Goal: Task Accomplishment & Management: Use online tool/utility

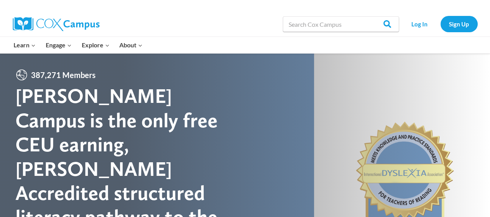
click at [403, 22] on li "Log In" at bounding box center [420, 24] width 38 height 16
click at [426, 22] on link "Log In" at bounding box center [420, 24] width 34 height 16
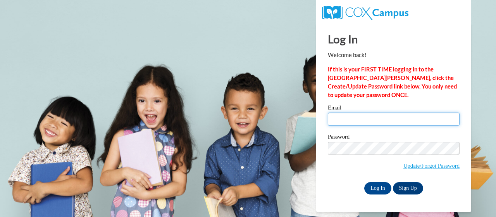
click at [345, 113] on input "Email" at bounding box center [394, 118] width 132 height 13
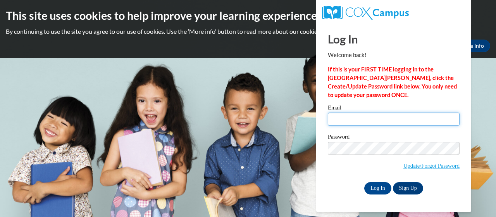
type input "whitaker.lisa.c@muscogee.k12.ga.us"
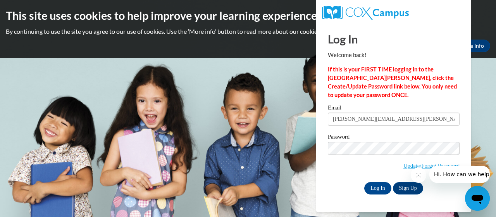
drag, startPoint x: 323, startPoint y: 175, endPoint x: 336, endPoint y: 174, distance: 12.8
click at [323, 175] on div "Please enter your email! Please enter your password! Email whitaker.lisa.c@musc…" at bounding box center [393, 149] width 143 height 89
click at [372, 187] on input "Log In" at bounding box center [377, 188] width 27 height 12
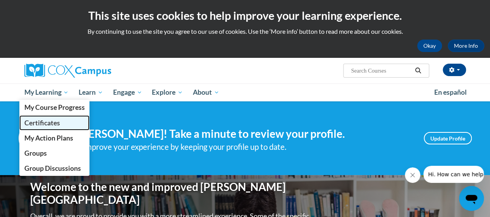
click at [35, 123] on span "Certificates" at bounding box center [42, 123] width 36 height 8
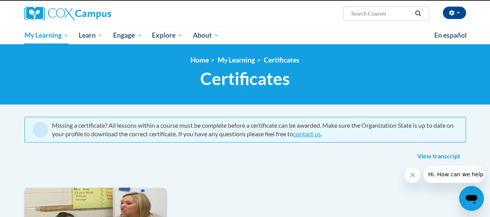
scroll to position [39, 0]
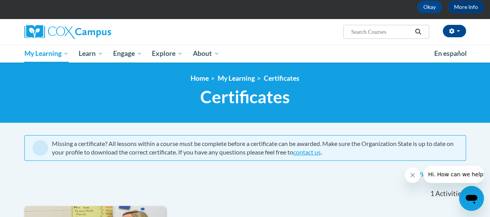
click at [460, 38] on div "Lisa Whitaker (America/New_York UTC-04:00) My Profile Inbox Group Dashboard Act…" at bounding box center [245, 32] width 453 height 26
click at [463, 33] on button "button" at bounding box center [454, 31] width 23 height 12
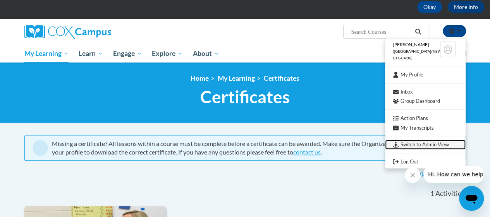
click at [446, 147] on link "Switch to Admin View" at bounding box center [425, 145] width 81 height 10
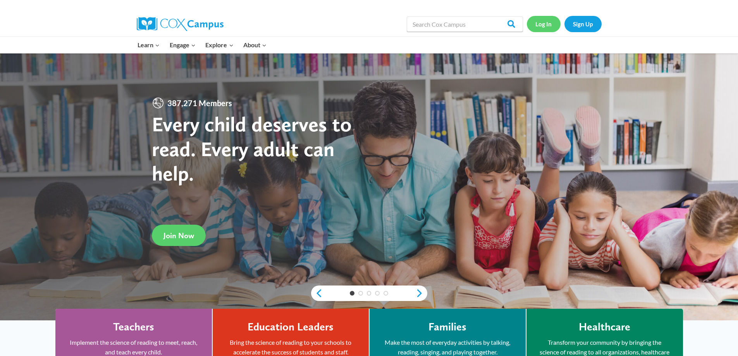
click at [534, 29] on link "Log In" at bounding box center [544, 24] width 34 height 16
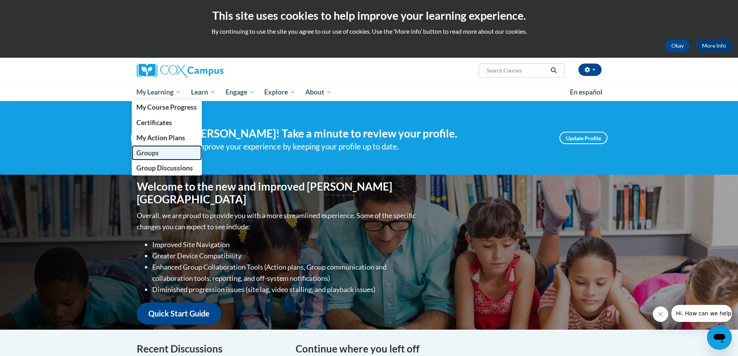
click at [156, 156] on span "Groups" at bounding box center [147, 153] width 22 height 8
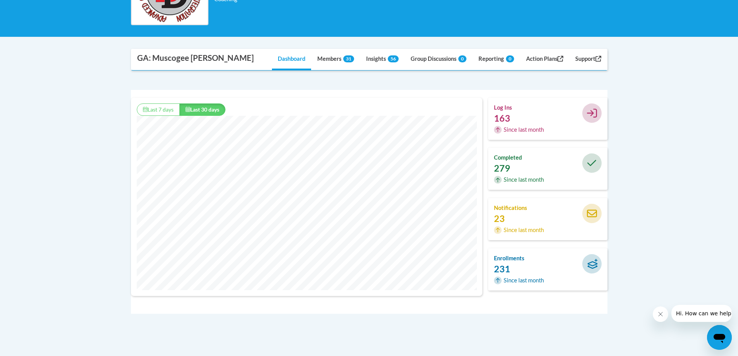
scroll to position [155, 0]
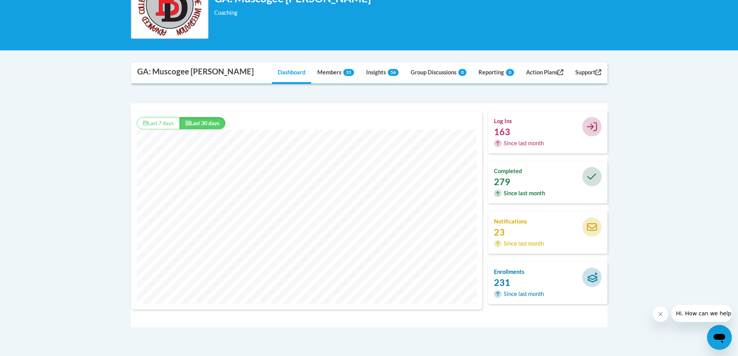
click at [507, 181] on div "279" at bounding box center [523, 181] width 58 height 9
click at [508, 231] on div "23" at bounding box center [523, 232] width 58 height 9
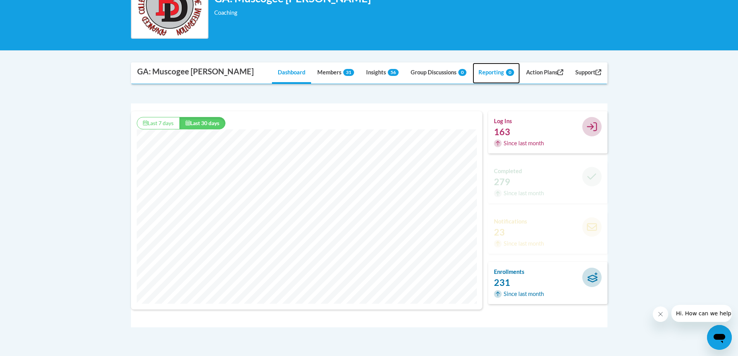
click at [485, 69] on link "Reporting 0" at bounding box center [496, 73] width 47 height 21
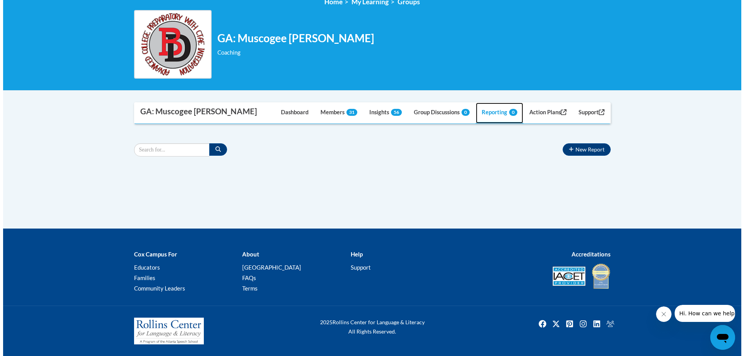
scroll to position [145, 0]
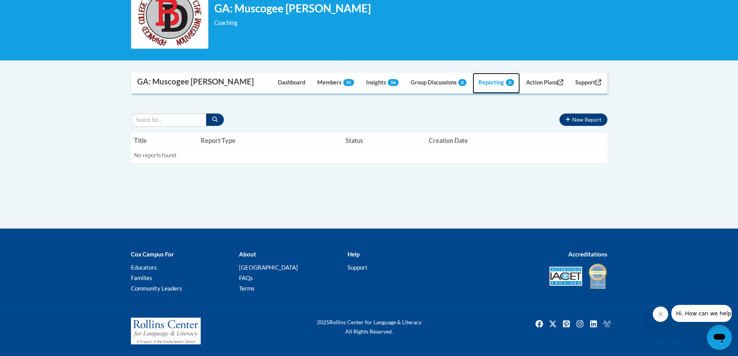
click at [474, 86] on link "Reporting 0" at bounding box center [496, 83] width 47 height 21
click at [581, 120] on button "New Report" at bounding box center [584, 120] width 48 height 12
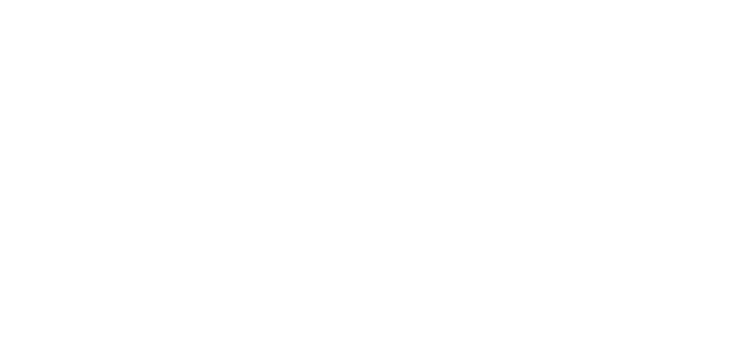
scroll to position [0, 0]
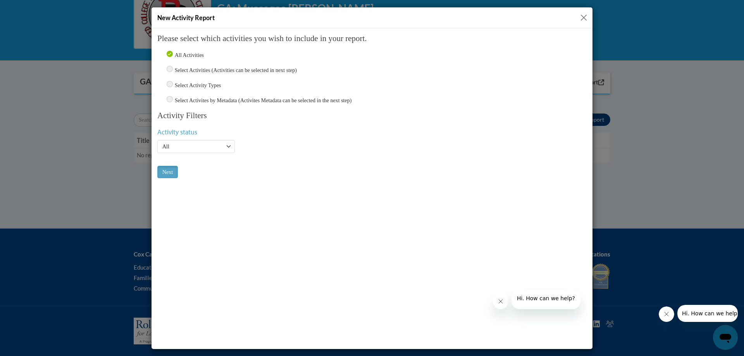
click at [198, 81] on div "Select Activity Types" at bounding box center [371, 85] width 429 height 9
click at [196, 86] on label "Select Activity Types" at bounding box center [198, 85] width 46 height 6
click at [173, 86] on input "Select Activity Types" at bounding box center [170, 84] width 6 height 6
radio input "true"
click at [178, 145] on select "Active Inactive All" at bounding box center [196, 146] width 78 height 13
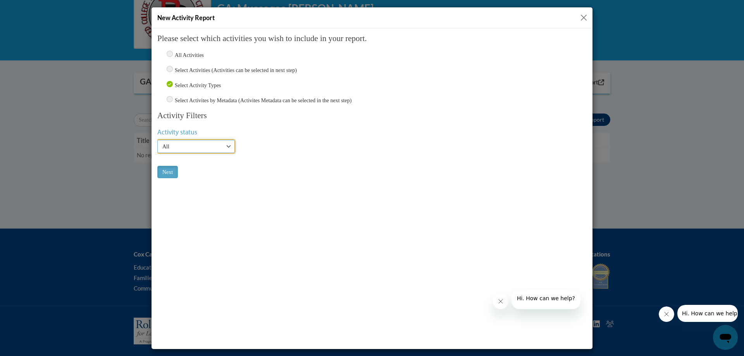
click at [178, 145] on select "Active Inactive All" at bounding box center [196, 146] width 78 height 13
click at [166, 171] on input "Next" at bounding box center [167, 171] width 21 height 12
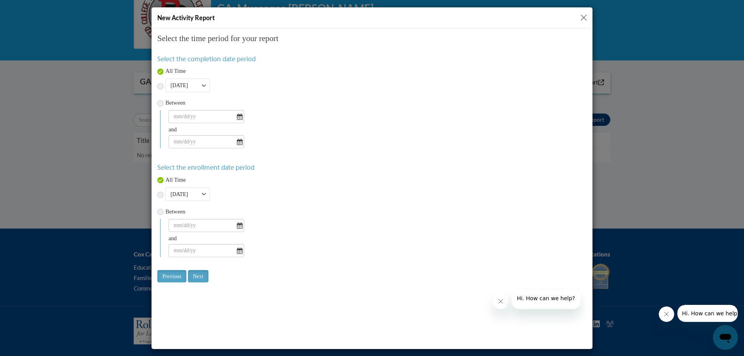
click at [586, 23] on div "New Activity Report" at bounding box center [372, 17] width 441 height 21
click at [584, 17] on button "Close" at bounding box center [584, 18] width 10 height 10
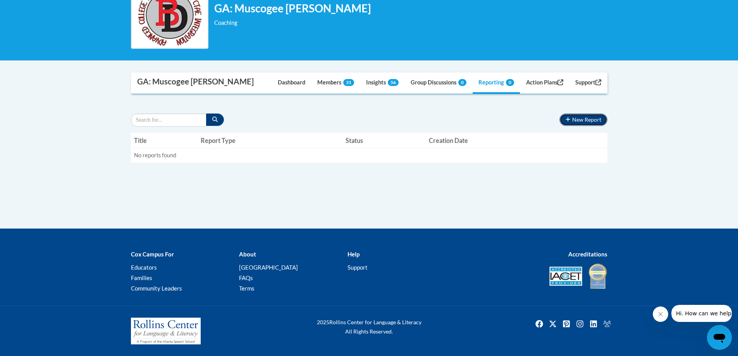
click at [581, 122] on button "New Report" at bounding box center [584, 120] width 48 height 12
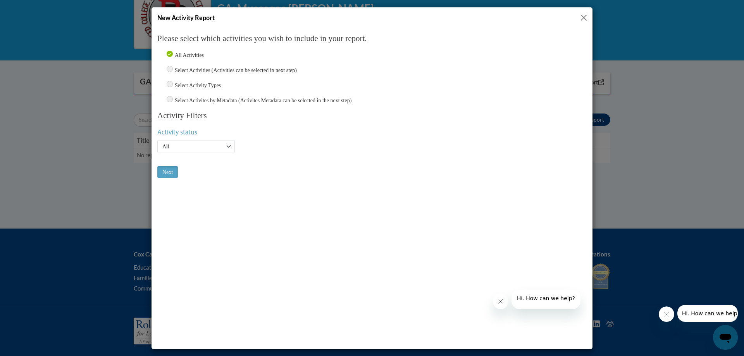
click at [202, 84] on label "Select Activity Types" at bounding box center [198, 85] width 46 height 6
click at [173, 84] on input "Select Activity Types" at bounding box center [170, 84] width 6 height 6
radio input "true"
click at [200, 135] on h4 "Activity status" at bounding box center [371, 131] width 429 height 8
click at [196, 150] on select "Active Inactive All" at bounding box center [196, 146] width 78 height 13
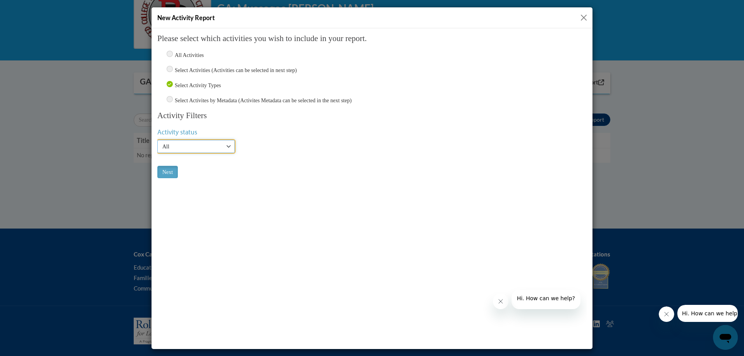
click at [199, 148] on select "Active Inactive All" at bounding box center [196, 146] width 78 height 13
click at [172, 178] on div "Next" at bounding box center [371, 172] width 429 height 14
click at [173, 167] on input "Next" at bounding box center [167, 171] width 21 height 12
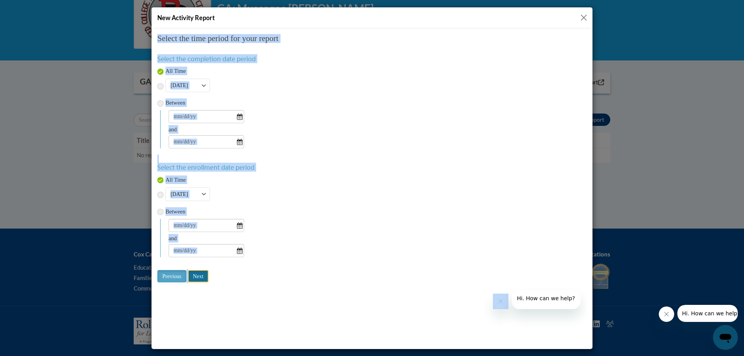
click at [204, 279] on input "Next" at bounding box center [198, 276] width 21 height 12
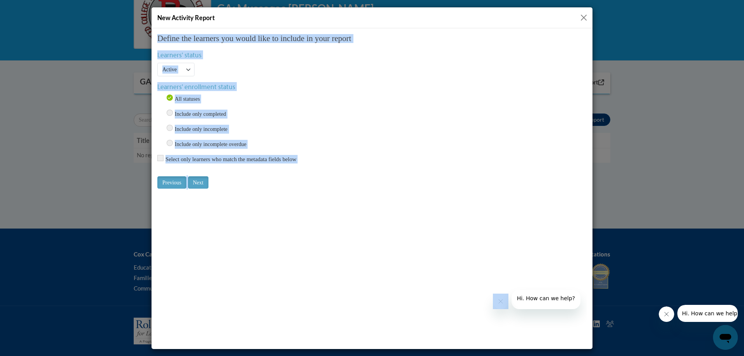
click at [214, 131] on label "Include only incomplete" at bounding box center [201, 129] width 53 height 6
click at [173, 131] on input "Include only incomplete" at bounding box center [170, 127] width 6 height 6
radio input "true"
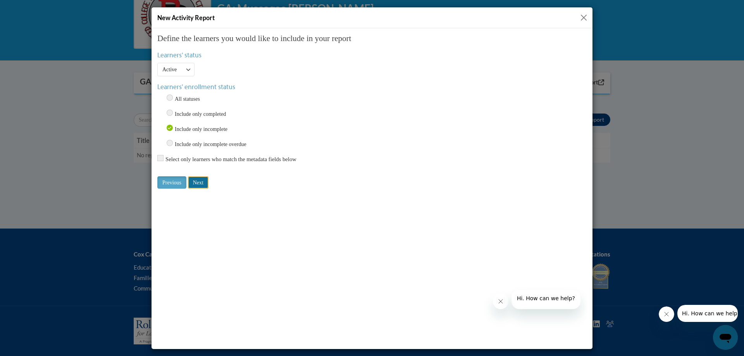
click at [206, 185] on input "Next" at bounding box center [198, 182] width 21 height 12
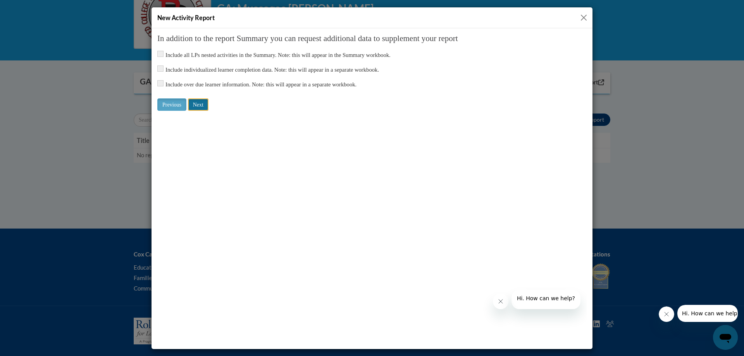
click at [202, 106] on input "Next" at bounding box center [198, 104] width 21 height 12
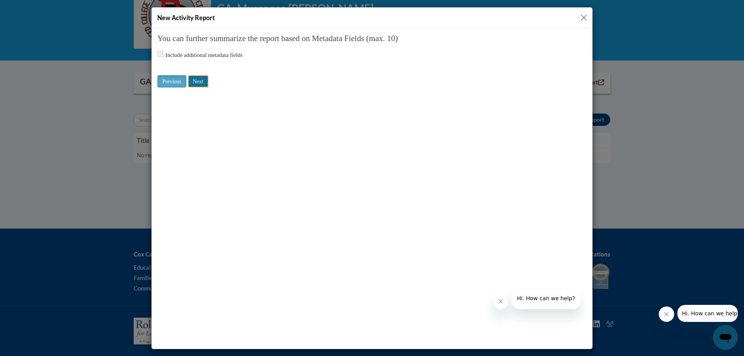
click at [204, 81] on input "Next" at bounding box center [198, 81] width 21 height 12
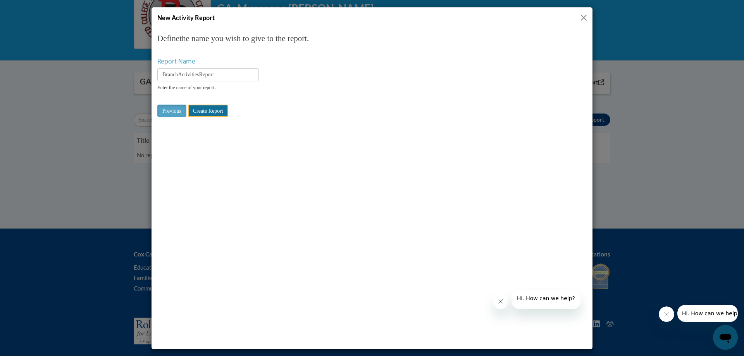
click at [211, 108] on input "Create Report" at bounding box center [208, 110] width 40 height 12
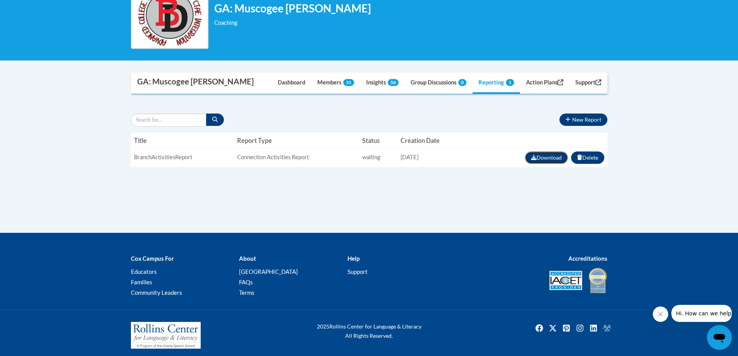
click at [533, 154] on button "Download" at bounding box center [546, 158] width 43 height 12
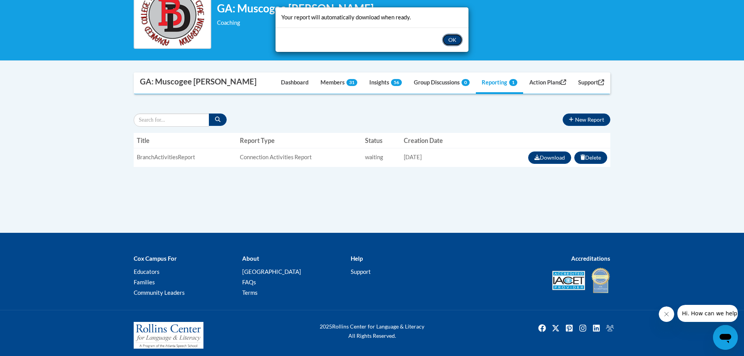
click at [454, 39] on button "OK" at bounding box center [452, 40] width 21 height 12
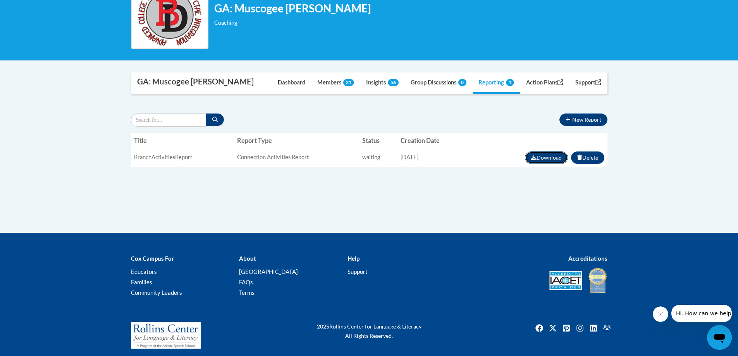
click at [550, 158] on button "Download" at bounding box center [546, 158] width 43 height 12
